Goal: Information Seeking & Learning: Learn about a topic

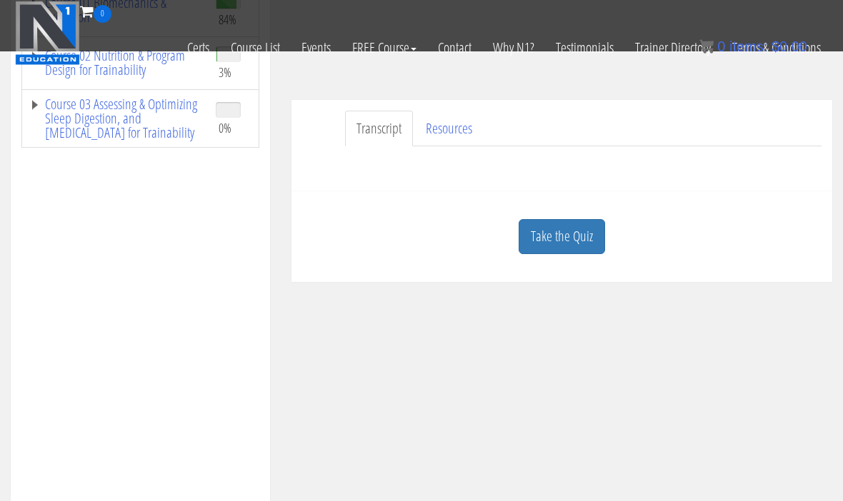
scroll to position [301, 0]
click at [569, 239] on link "Take the Quiz" at bounding box center [562, 237] width 86 height 35
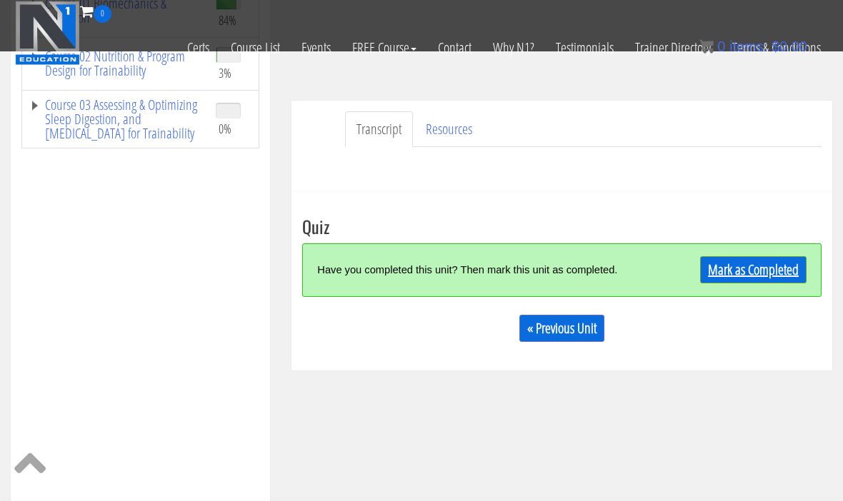
click at [740, 272] on link "Mark as Completed" at bounding box center [753, 269] width 106 height 27
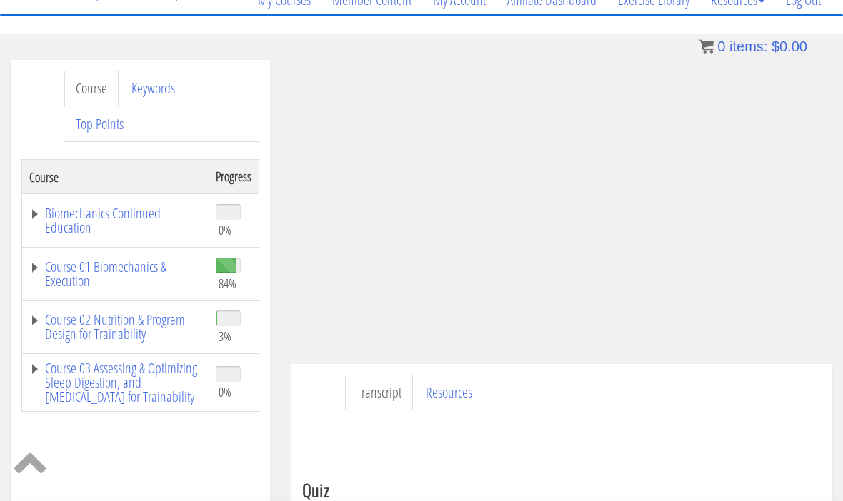
scroll to position [115, 0]
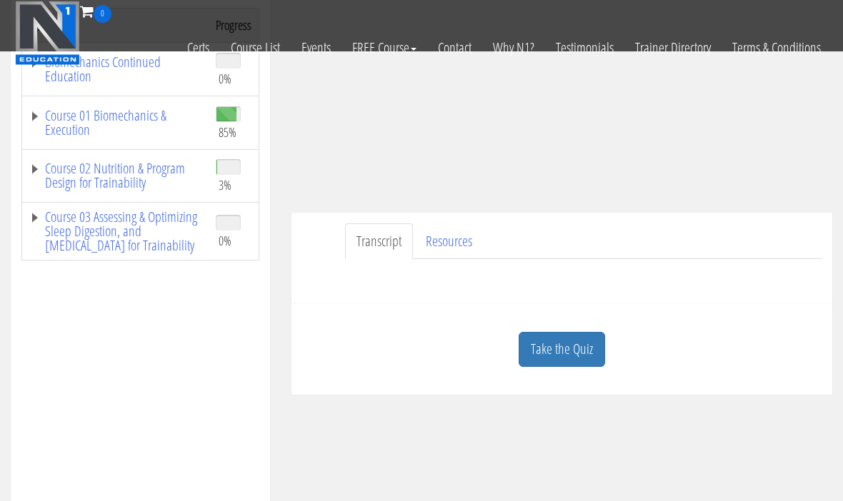
scroll to position [288, 0]
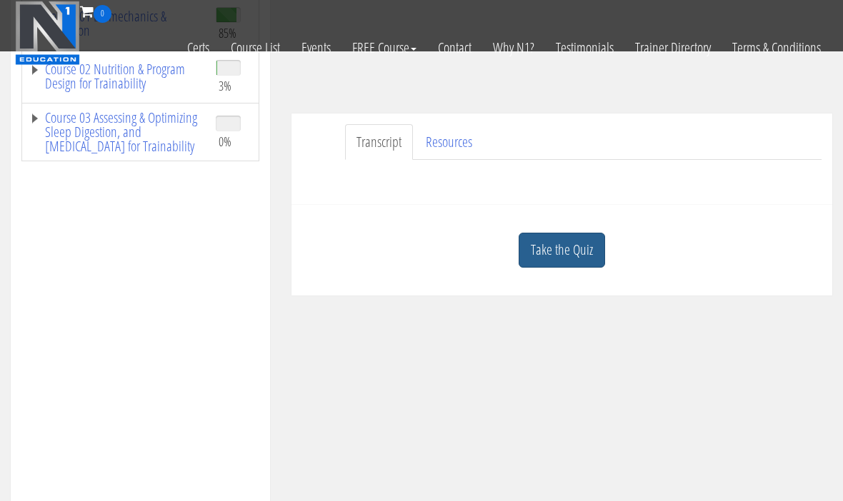
click at [580, 259] on link "Take the Quiz" at bounding box center [562, 250] width 86 height 35
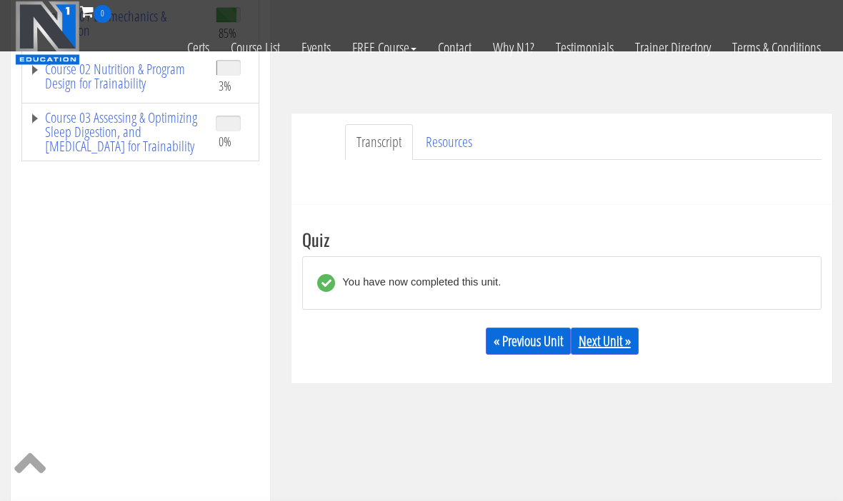
click at [626, 337] on link "Next Unit »" at bounding box center [605, 341] width 68 height 27
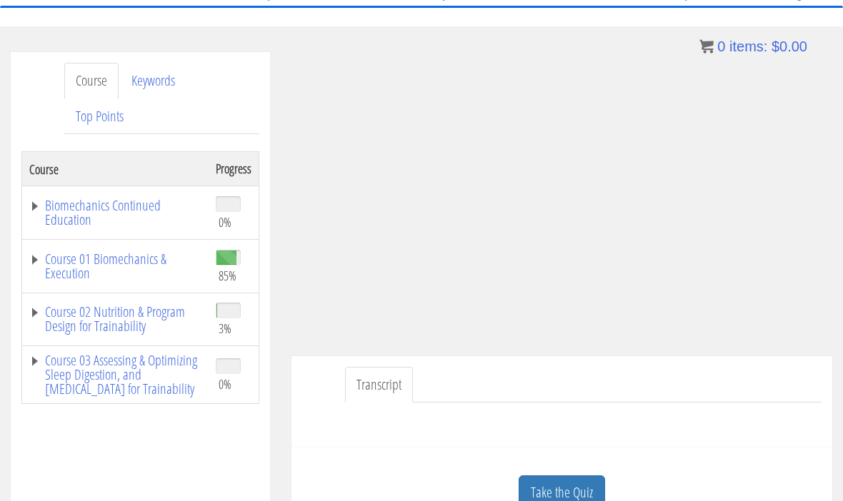
scroll to position [206, 0]
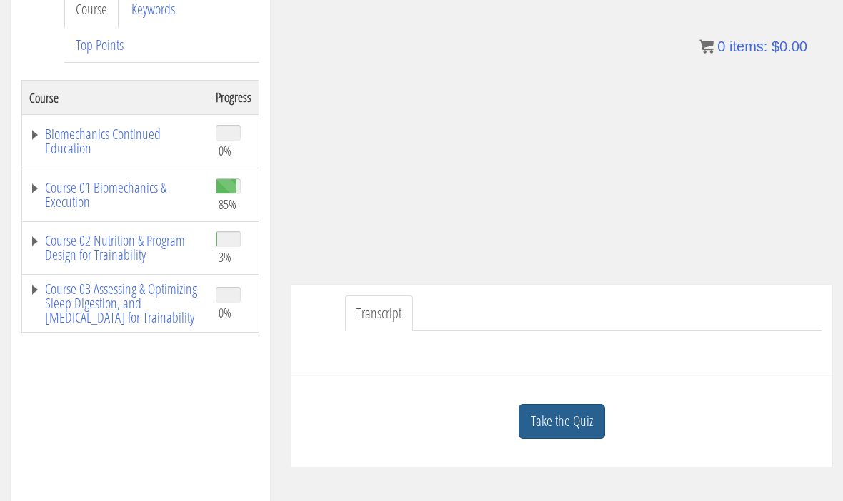
click at [576, 439] on link "Take the Quiz" at bounding box center [562, 421] width 86 height 35
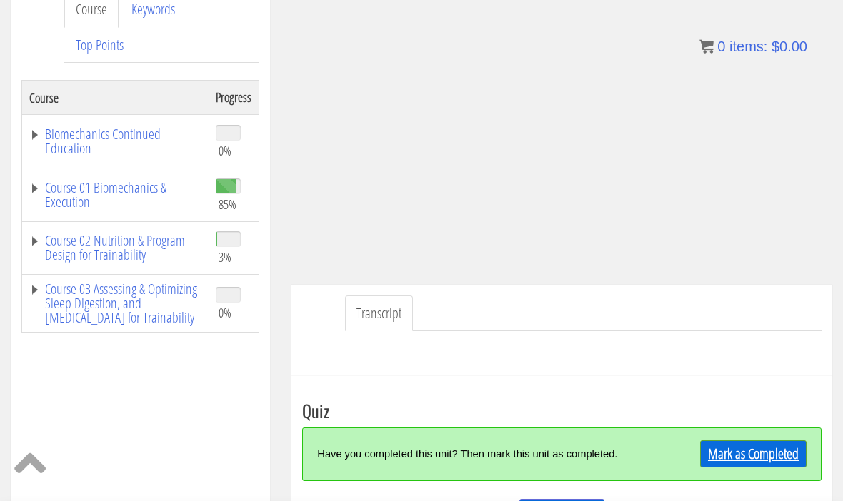
click at [763, 458] on link "Mark as Completed" at bounding box center [753, 454] width 106 height 27
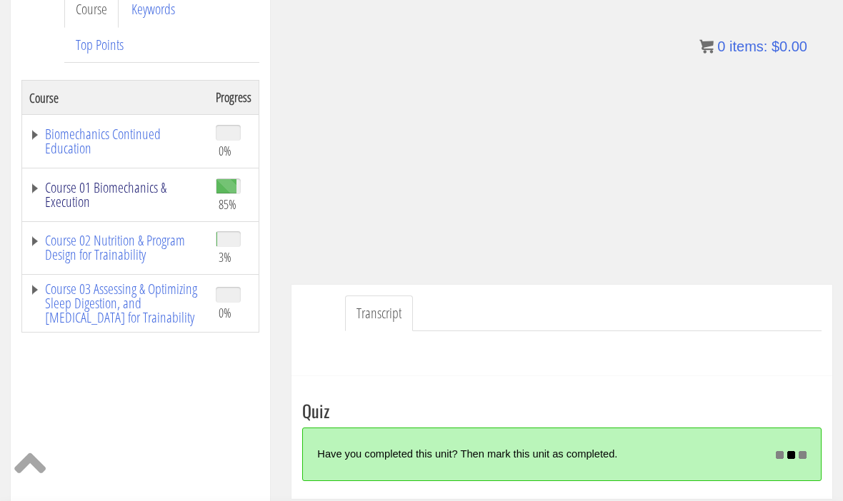
click at [136, 191] on link "Course 01 Biomechanics & Execution" at bounding box center [115, 195] width 172 height 29
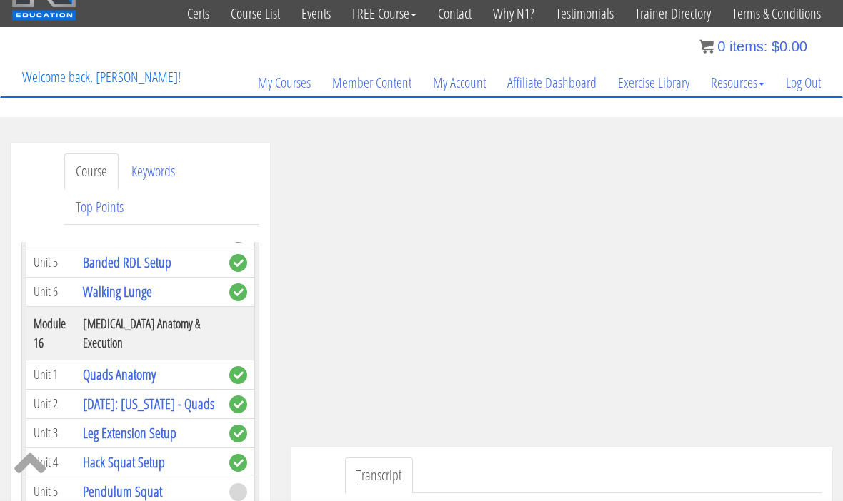
scroll to position [29, 0]
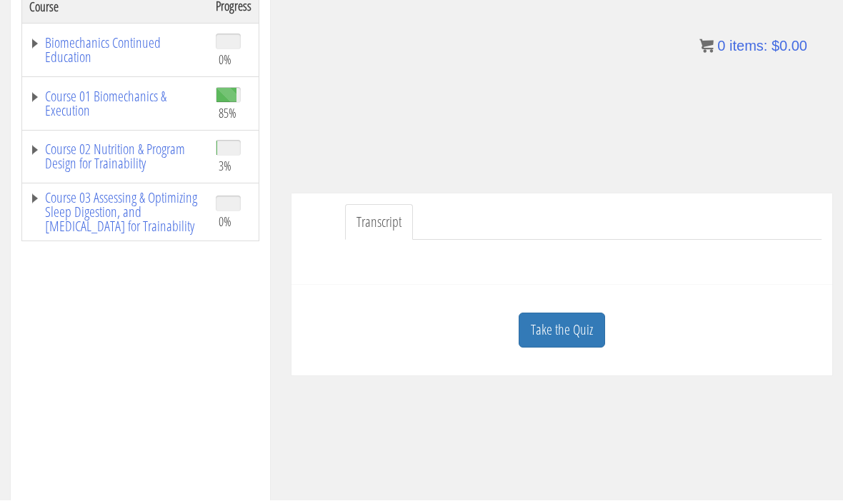
scroll to position [298, 0]
click at [566, 349] on div "Course Keywords Top Points Course Progress Biomechanics Continued Education 0% …" at bounding box center [421, 309] width 843 height 841
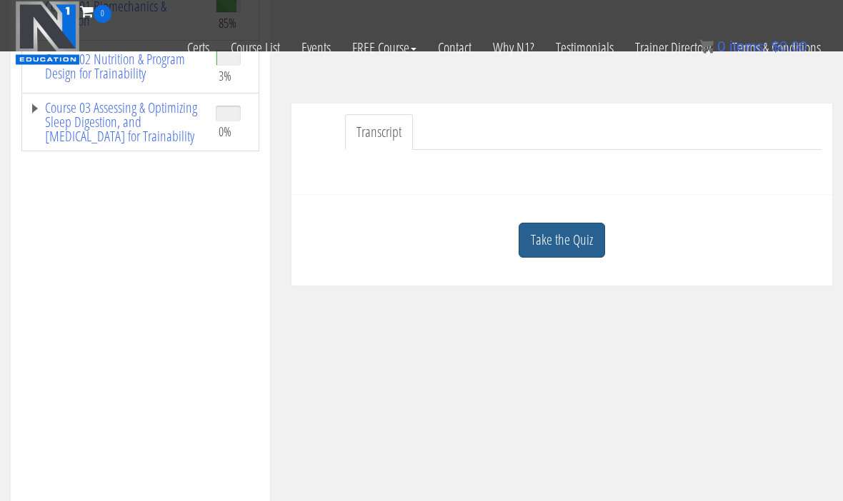
click at [573, 241] on link "Take the Quiz" at bounding box center [562, 240] width 86 height 35
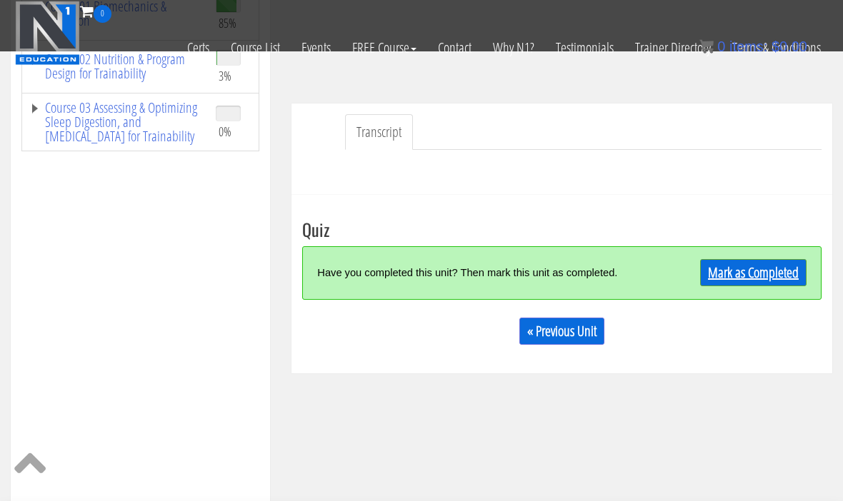
click at [763, 274] on link "Mark as Completed" at bounding box center [753, 272] width 106 height 27
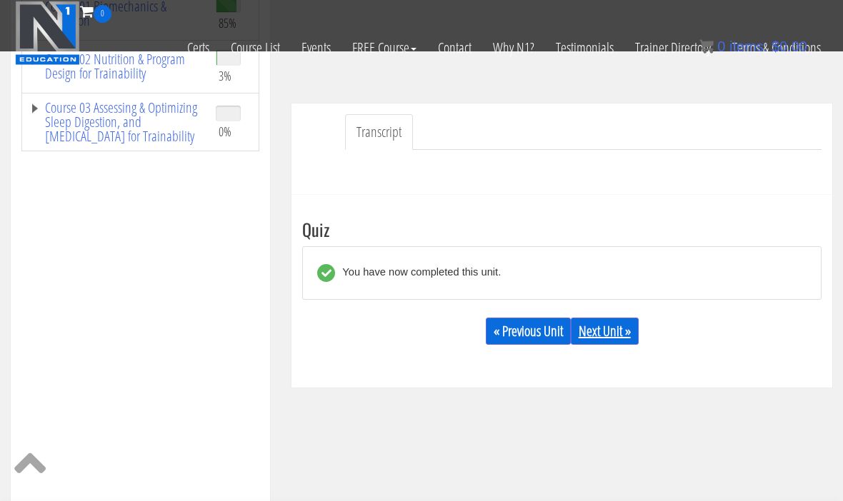
click at [621, 338] on link "Next Unit »" at bounding box center [605, 331] width 68 height 27
click at [139, 28] on link "Course 01 Biomechanics & Execution" at bounding box center [115, 13] width 172 height 29
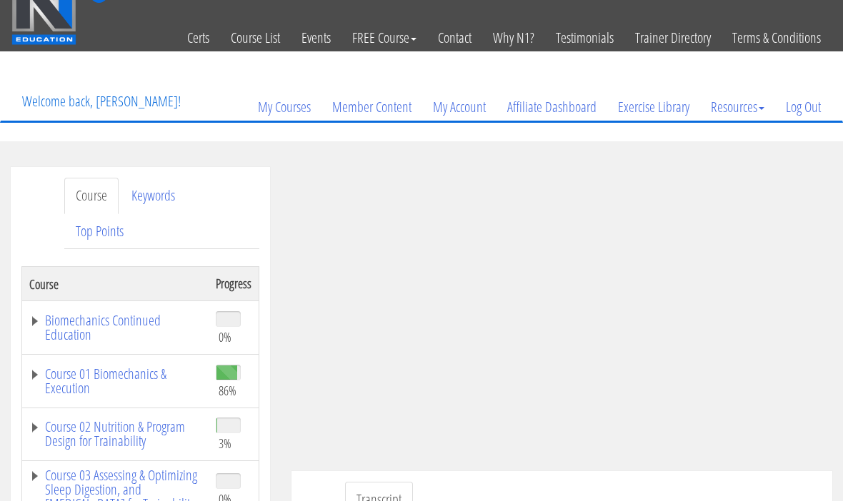
scroll to position [146, 0]
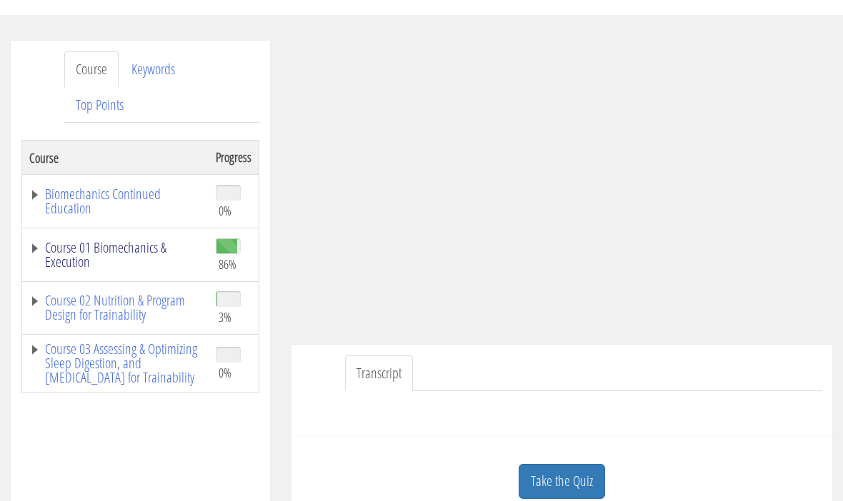
click at [138, 246] on link "Course 01 Biomechanics & Execution" at bounding box center [115, 255] width 172 height 29
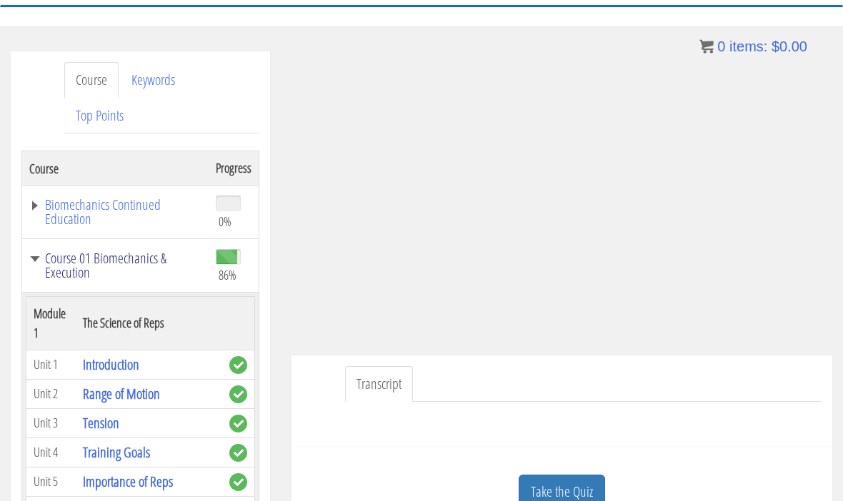
scroll to position [0, 0]
